Goal: Task Accomplishment & Management: Use online tool/utility

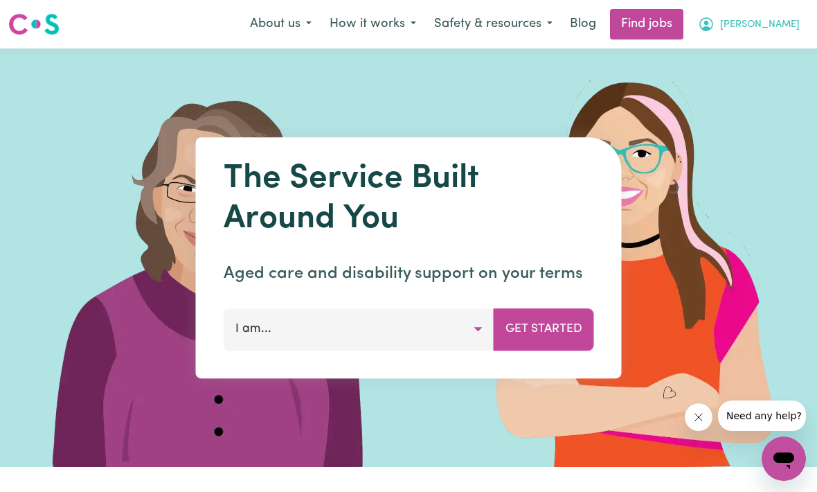
click at [781, 20] on span "[PERSON_NAME]" at bounding box center [760, 24] width 80 height 15
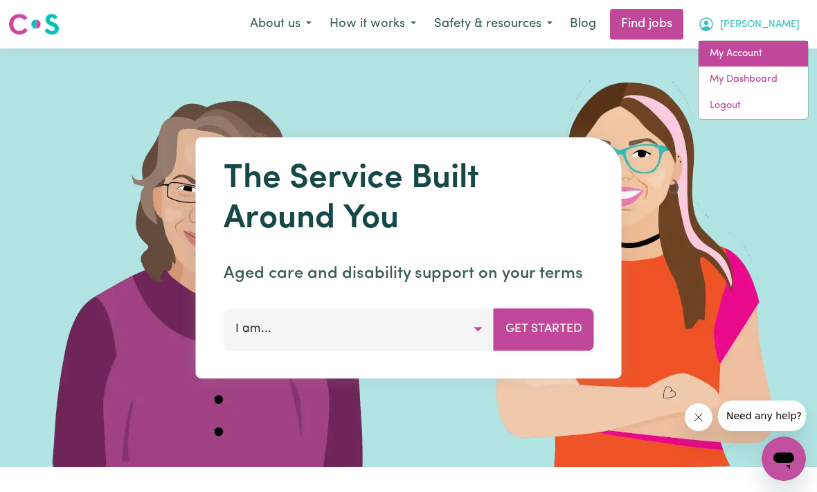
click at [760, 55] on link "My Account" at bounding box center [753, 54] width 109 height 26
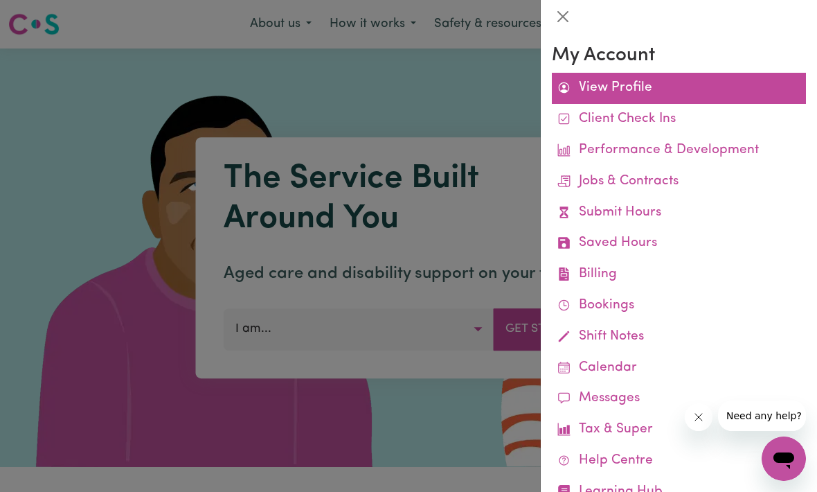
click at [636, 84] on link "View Profile" at bounding box center [679, 88] width 254 height 31
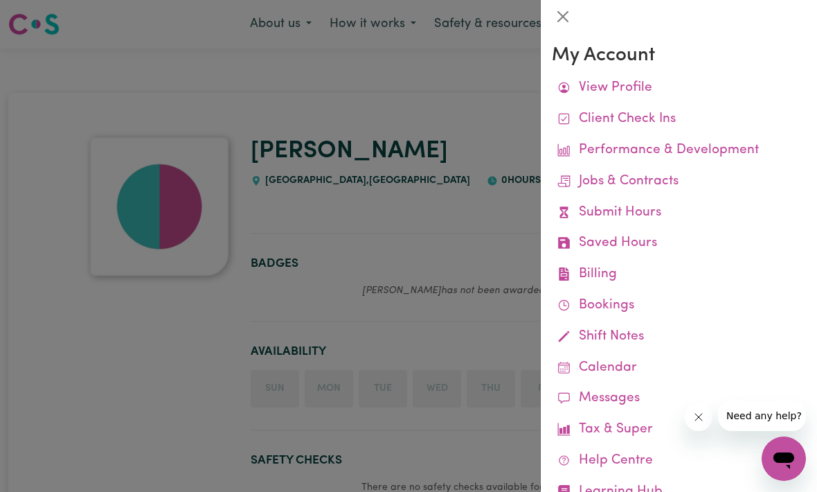
click at [517, 224] on div at bounding box center [408, 246] width 817 height 492
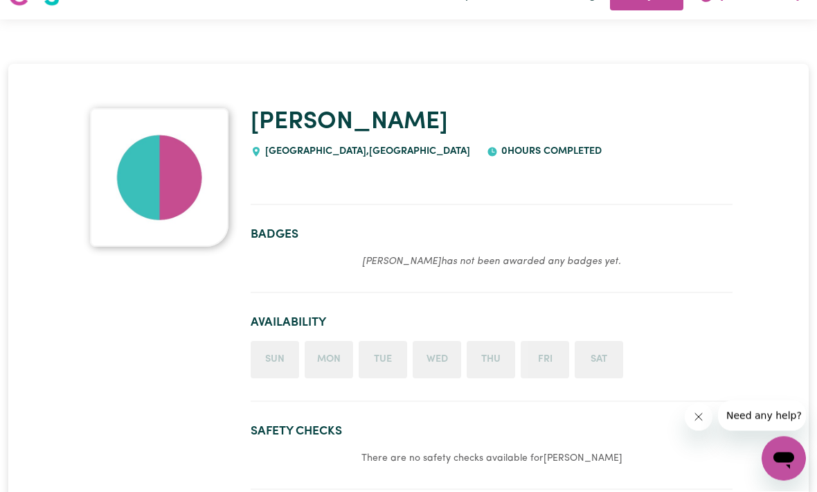
scroll to position [35, 0]
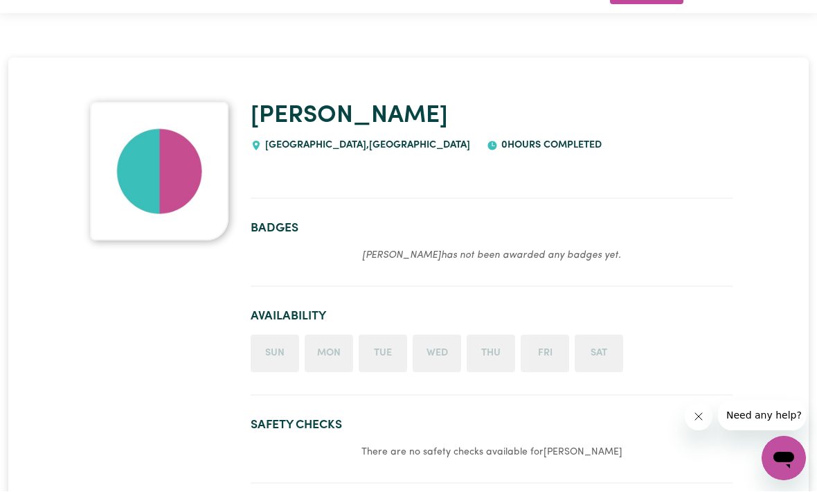
click at [149, 182] on img at bounding box center [159, 171] width 138 height 138
click at [149, 165] on img at bounding box center [159, 171] width 138 height 138
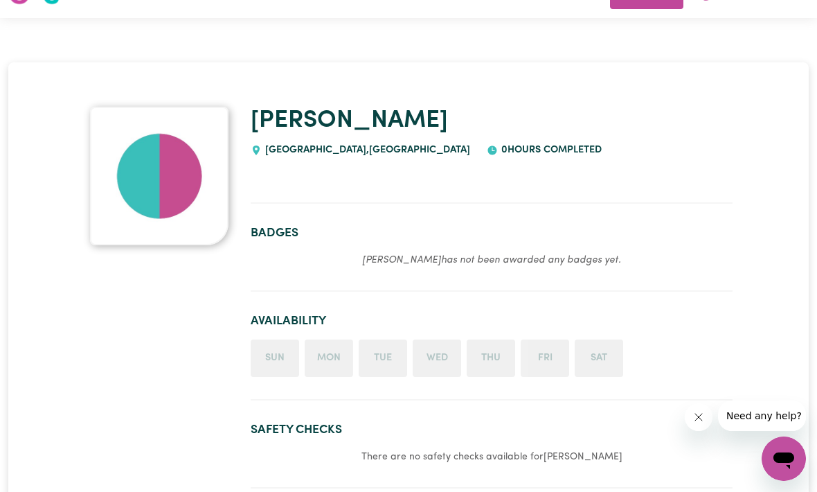
scroll to position [0, 0]
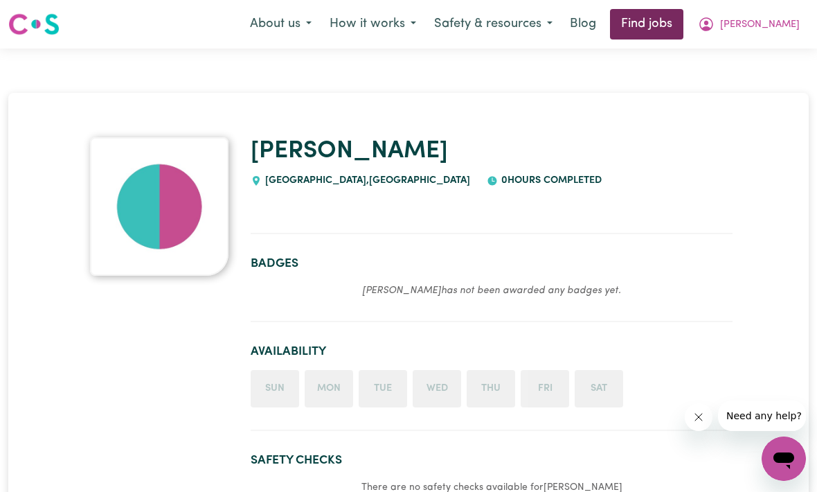
click at [683, 26] on link "Find jobs" at bounding box center [646, 24] width 73 height 30
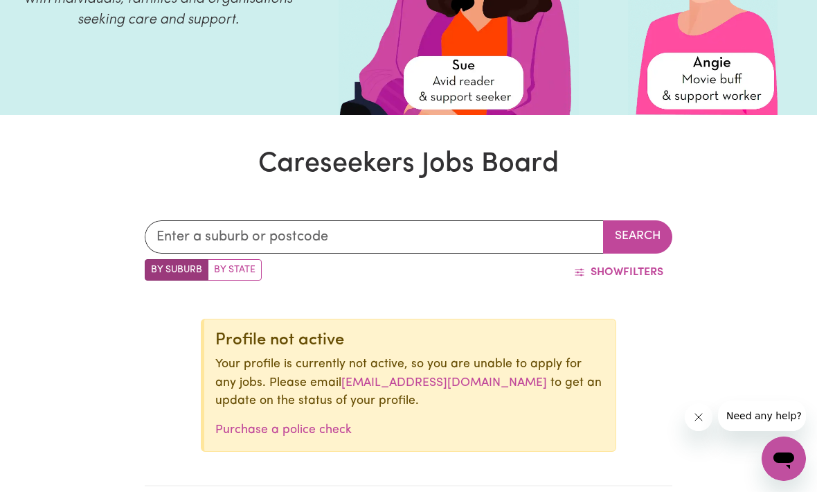
scroll to position [201, 0]
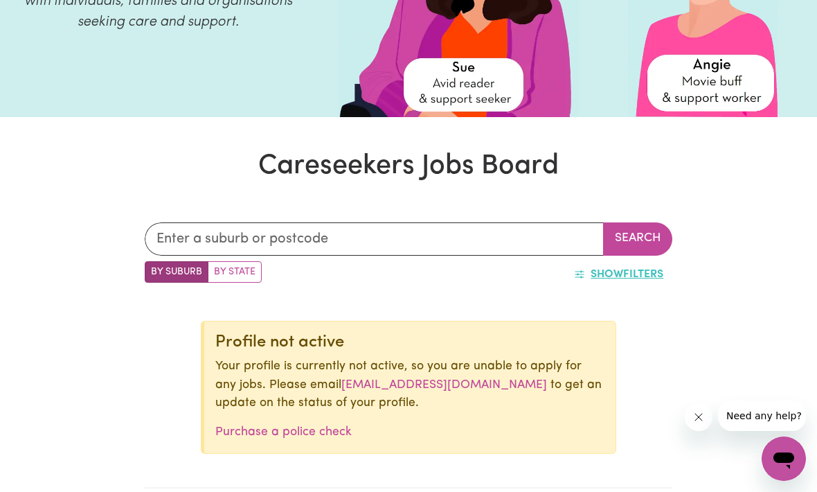
click at [658, 271] on button "Show Filters" at bounding box center [618, 274] width 107 height 26
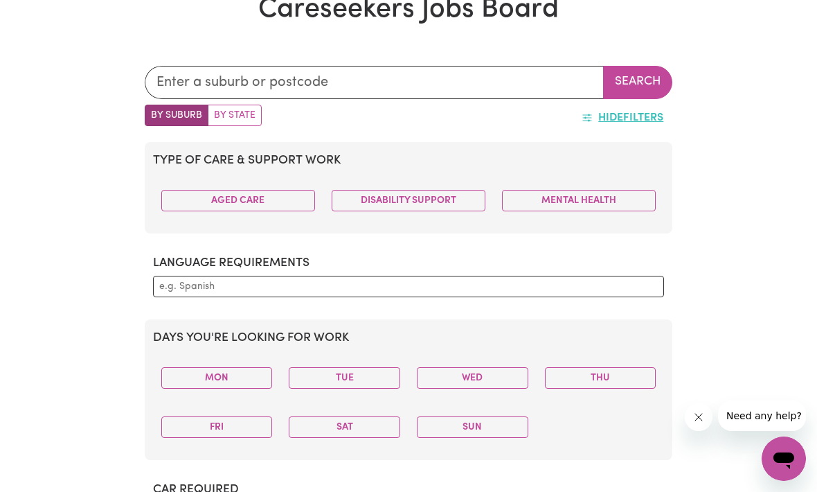
scroll to position [365, 0]
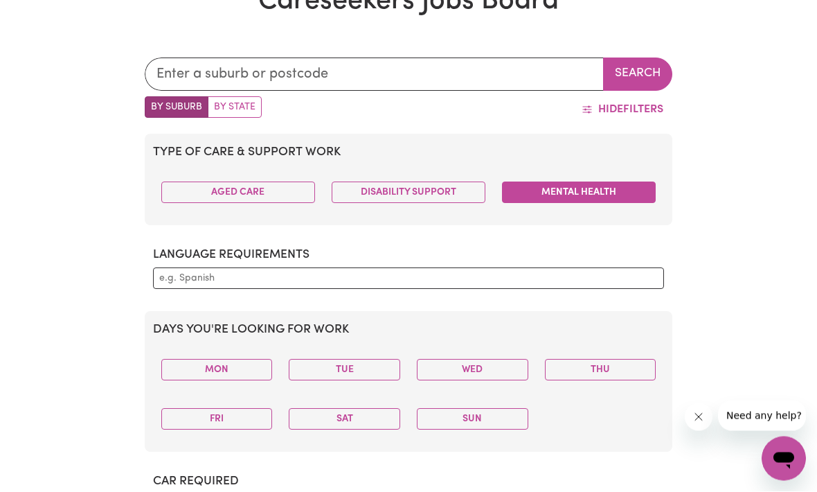
click at [625, 197] on button "Mental Health" at bounding box center [579, 192] width 154 height 21
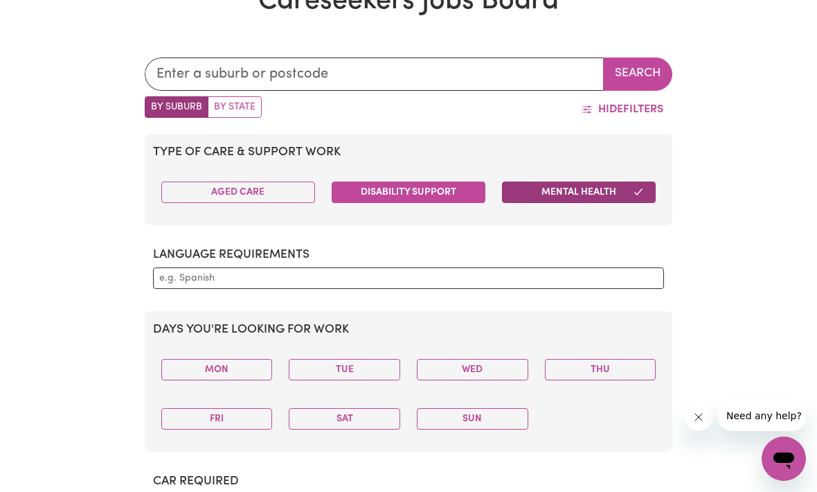
click at [447, 195] on button "Disability Support" at bounding box center [409, 191] width 154 height 21
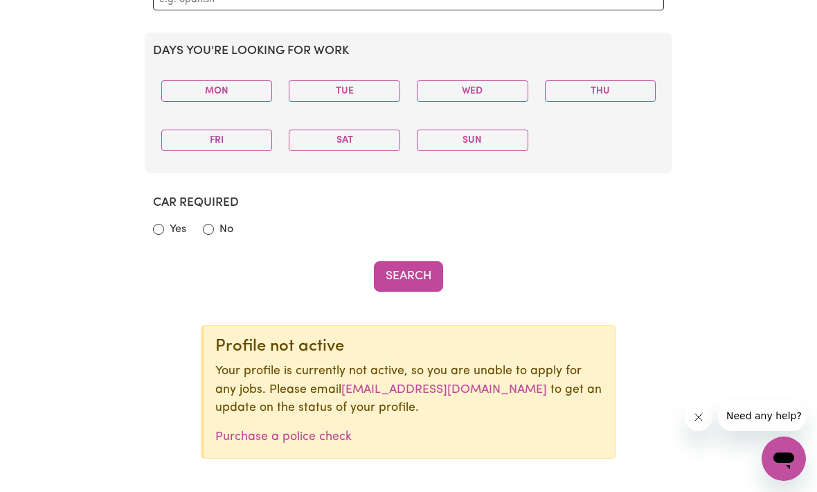
scroll to position [645, 0]
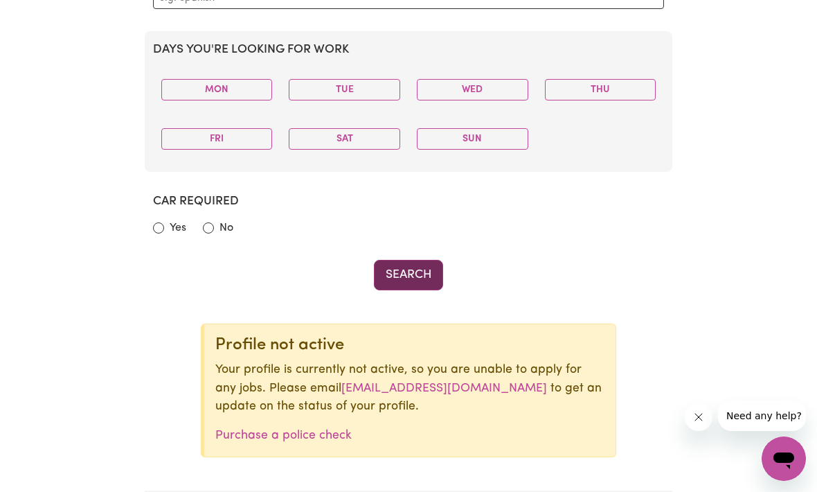
click at [433, 273] on button "Search" at bounding box center [408, 275] width 69 height 30
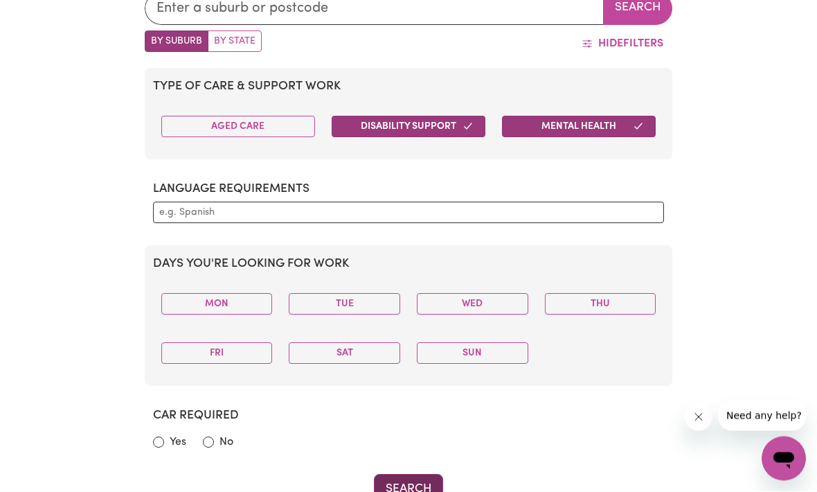
scroll to position [0, 0]
